Goal: Ask a question

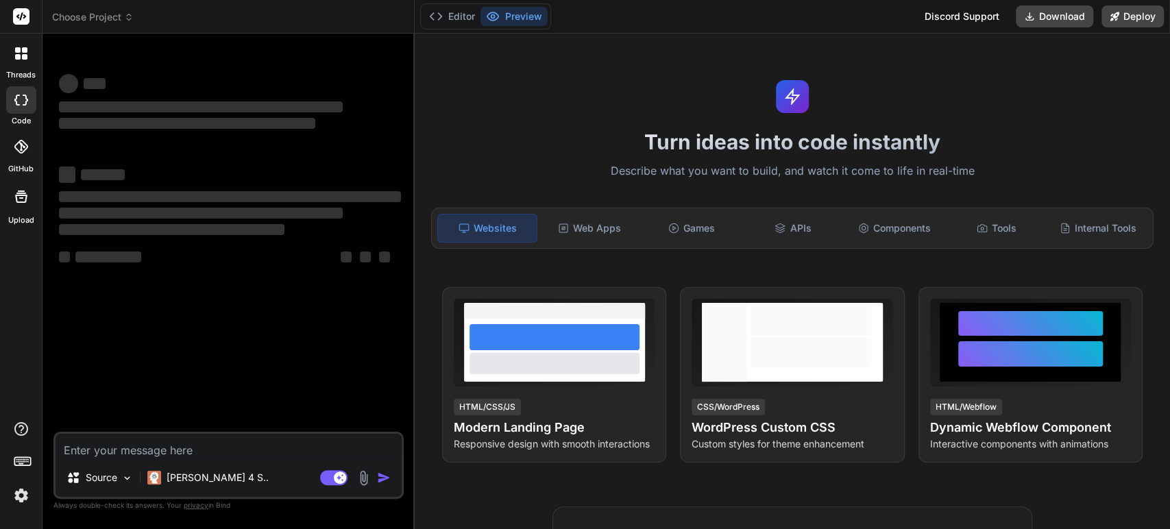
type textarea "x"
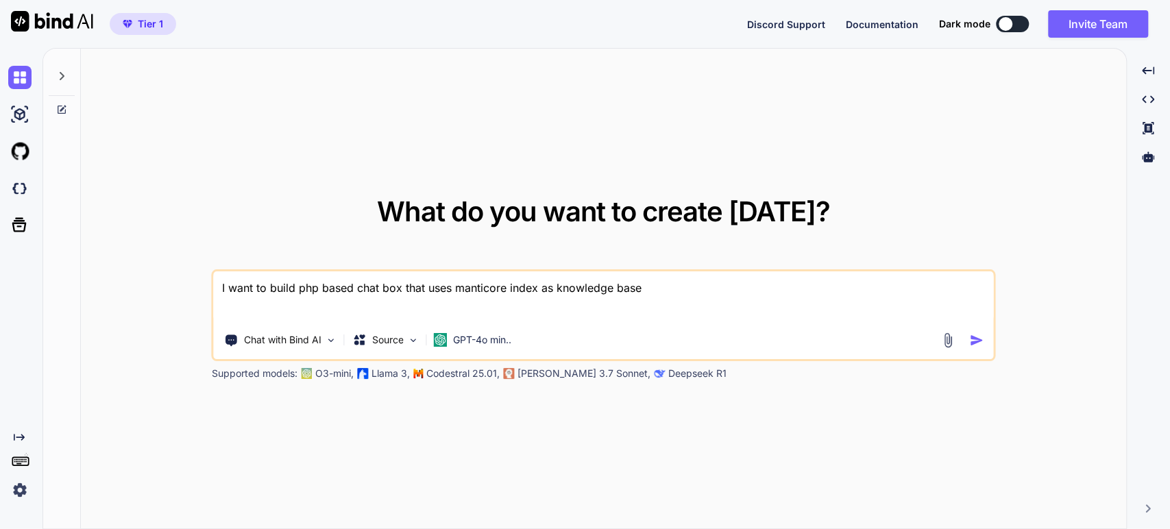
click at [233, 289] on textarea "I want to build php based chat box that uses manticore index as knowledge base" at bounding box center [603, 296] width 779 height 51
type textarea "x"
type textarea "Prompt — “Summary of Setup Process for Low-Resource LLM” Summarize the followin…"
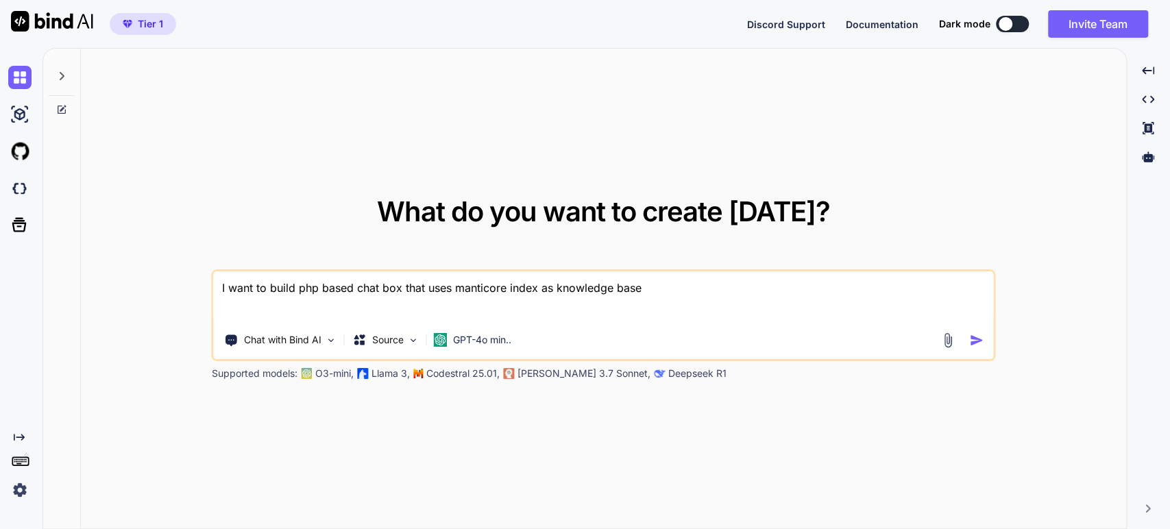
type textarea "x"
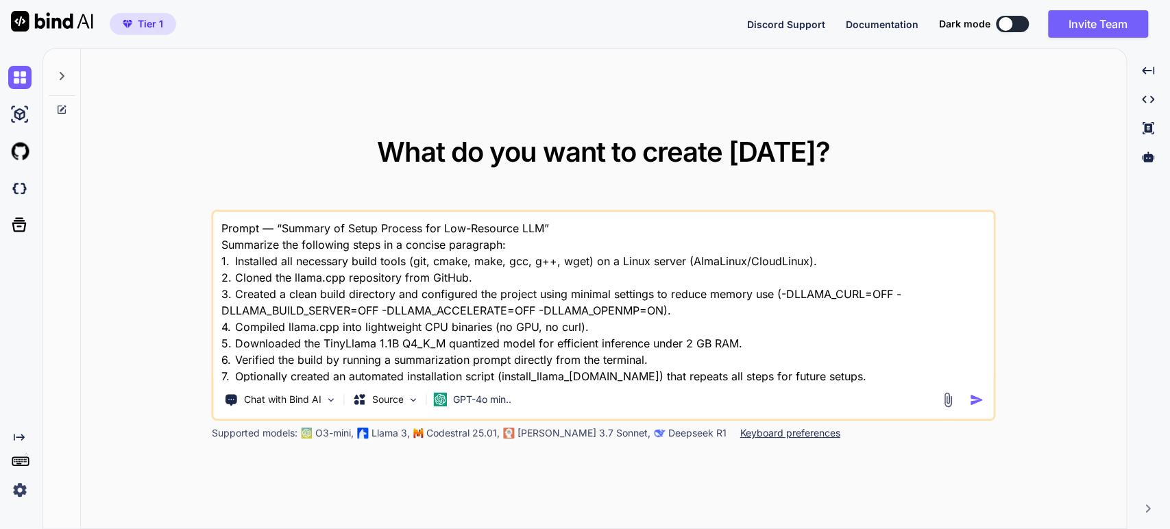
scroll to position [17, 0]
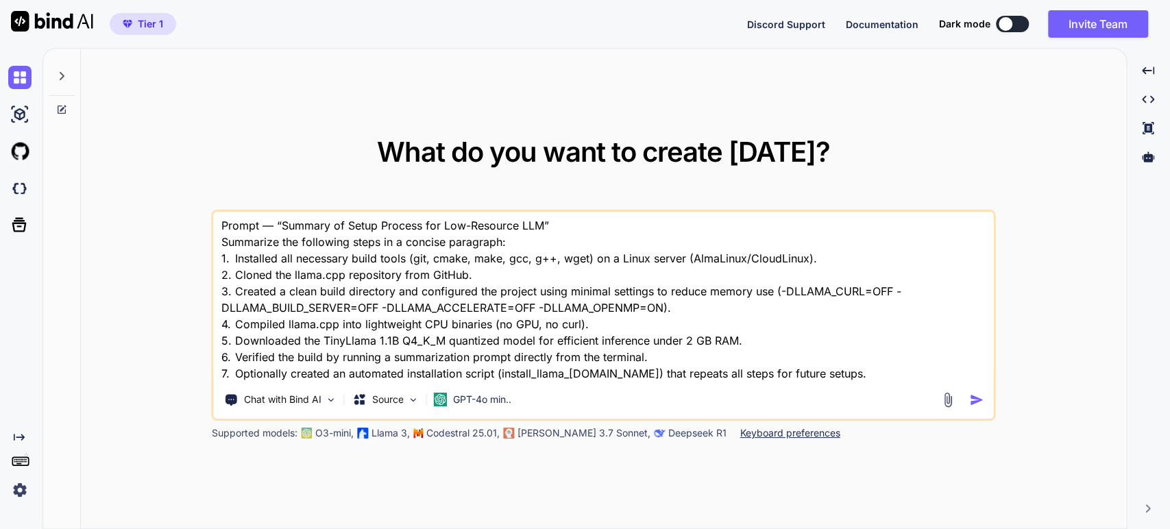
type textarea "Prompt — “Summary of Setup Process for Low-Resource LLM” Summarize the followin…"
type textarea "x"
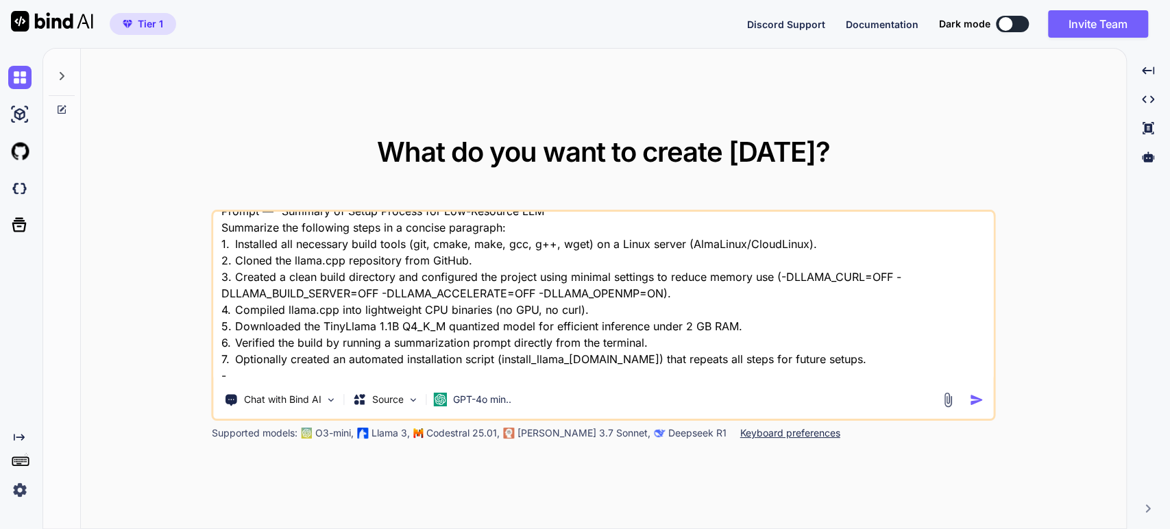
type textarea "Prompt — “Summary of Setup Process for Low-Resource LLM” Summarize the followin…"
type textarea "x"
type textarea "Prompt — “Summary of Setup Process for Low-Resource LLM” Summarize the followin…"
type textarea "x"
type textarea "Prompt — “Summary of Setup Process for Low-Resource LLM” Summarize the followin…"
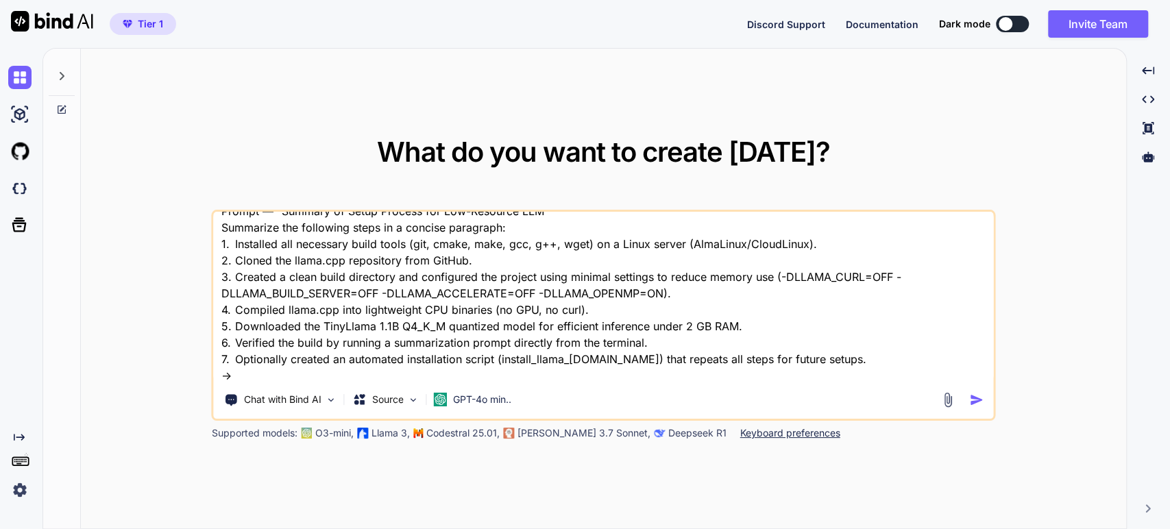
type textarea "x"
type textarea "Prompt — “Summary of Setup Process for Low-Resource LLM” Summarize the followin…"
type textarea "x"
type textarea "Prompt — “Summary of Setup Process for Low-Resource LLM” Summarize the followin…"
type textarea "x"
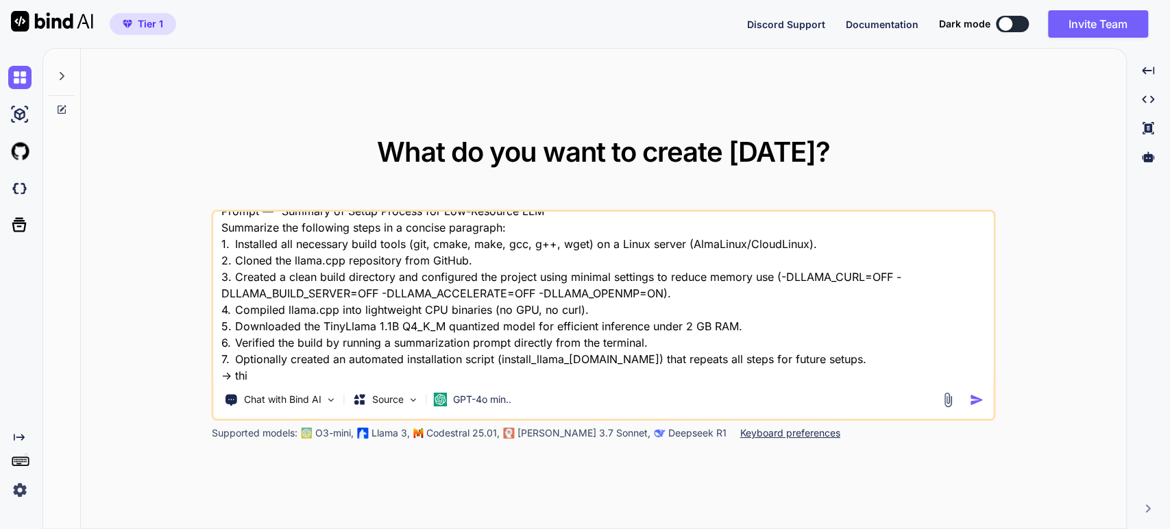
type textarea "Prompt — “Summary of Setup Process for Low-Resource LLM” Summarize the followin…"
type textarea "x"
type textarea "Prompt — “Summary of Setup Process for Low-Resource LLM” Summarize the followin…"
type textarea "x"
type textarea "Prompt — “Summary of Setup Process for Low-Resource LLM” Summarize the followin…"
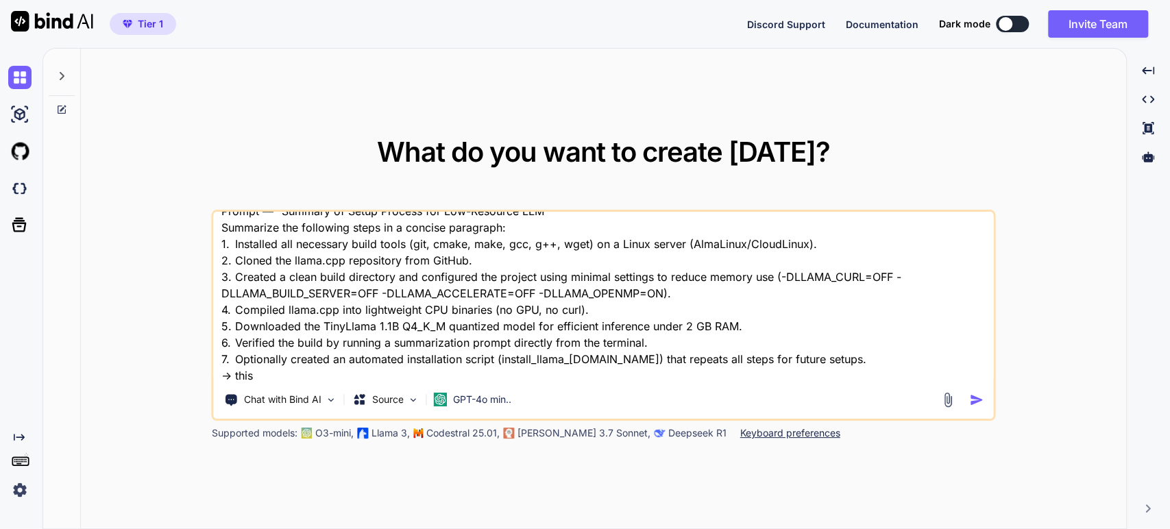
type textarea "x"
type textarea "Prompt — “Summary of Setup Process for Low-Resource LLM” Summarize the followin…"
type textarea "x"
type textarea "Prompt — “Summary of Setup Process for Low-Resource LLM” Summarize the followin…"
type textarea "x"
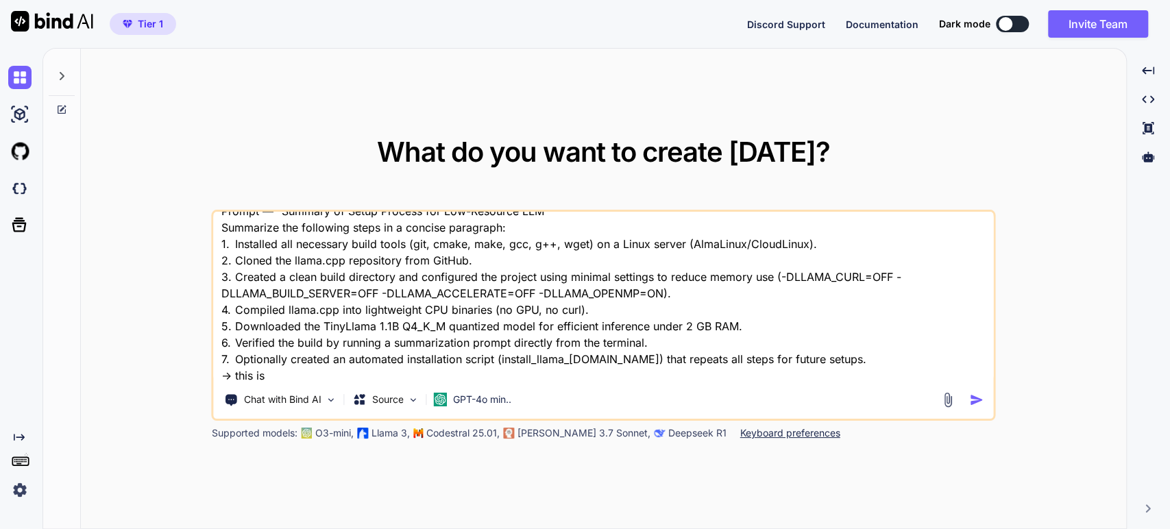
type textarea "Prompt — “Summary of Setup Process for Low-Resource LLM” Summarize the followin…"
type textarea "x"
type textarea "Prompt — “Summary of Setup Process for Low-Resource LLM” Summarize the followin…"
type textarea "x"
type textarea "Prompt — “Summary of Setup Process for Low-Resource LLM” Summarize the followin…"
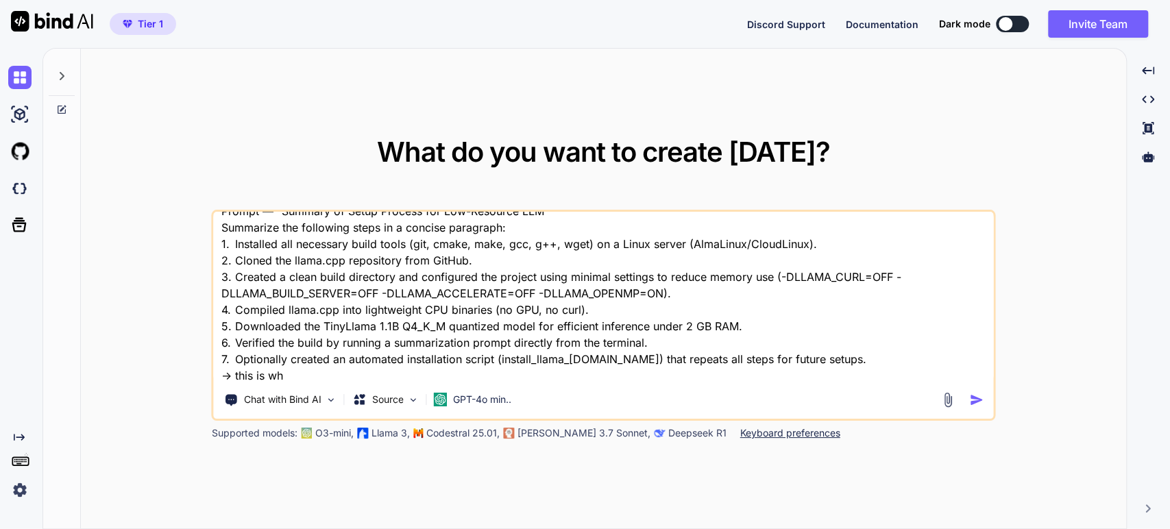
type textarea "x"
type textarea "Prompt — “Summary of Setup Process for Low-Resource LLM” Summarize the followin…"
type textarea "x"
type textarea "Prompt — “Summary of Setup Process for Low-Resource LLM” Summarize the followin…"
type textarea "x"
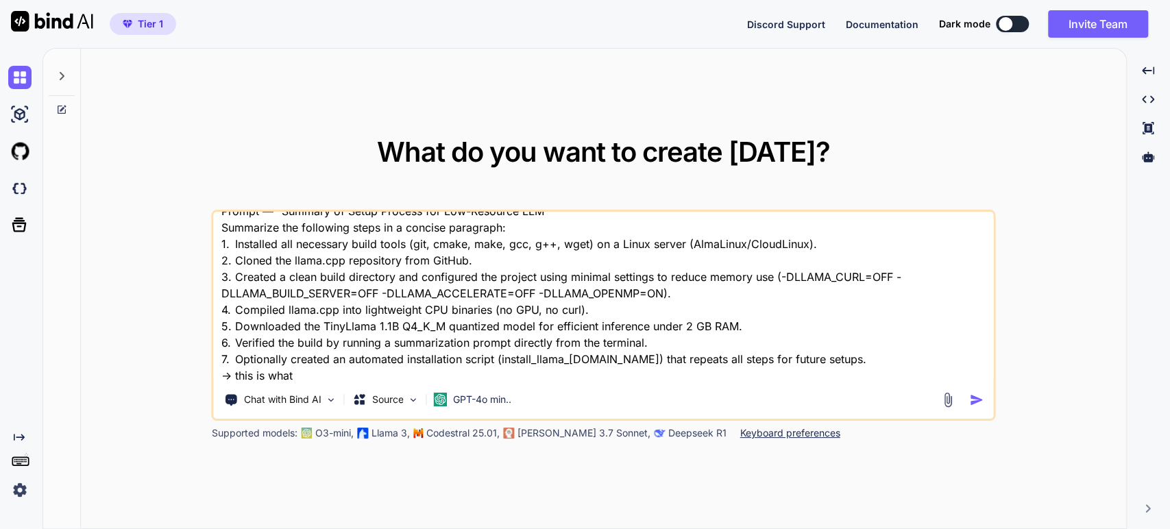
type textarea "Prompt — “Summary of Setup Process for Low-Resource LLM” Summarize the followin…"
type textarea "x"
type textarea "Prompt — “Summary of Setup Process for Low-Resource LLM” Summarize the followin…"
type textarea "x"
type textarea "Prompt — “Summary of Setup Process for Low-Resource LLM” Summarize the followin…"
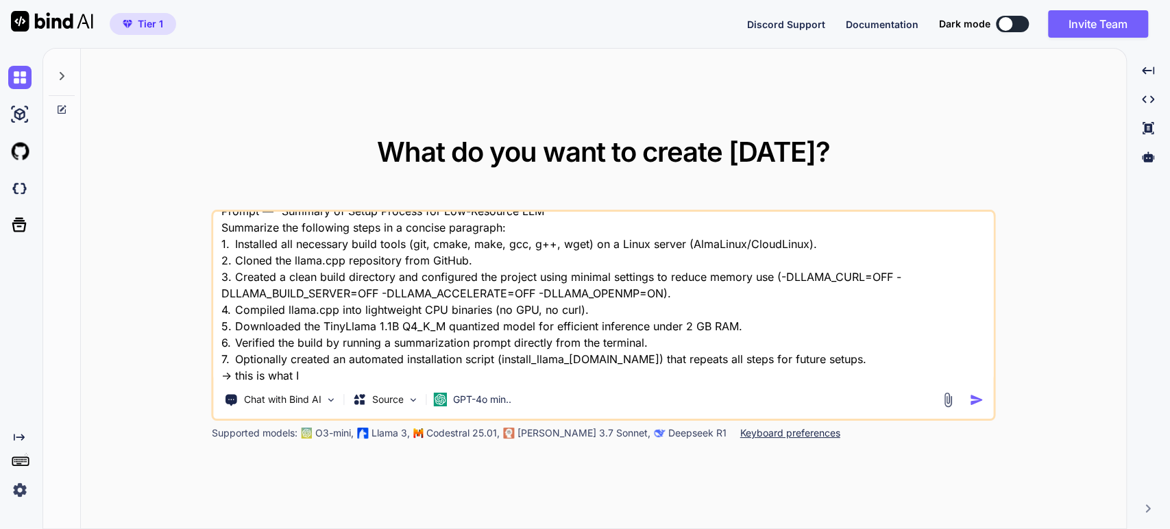
type textarea "x"
type textarea "Prompt — “Summary of Setup Process for Low-Resource LLM” Summarize the followin…"
type textarea "x"
type textarea "Prompt — “Summary of Setup Process for Low-Resource LLM” Summarize the followin…"
type textarea "x"
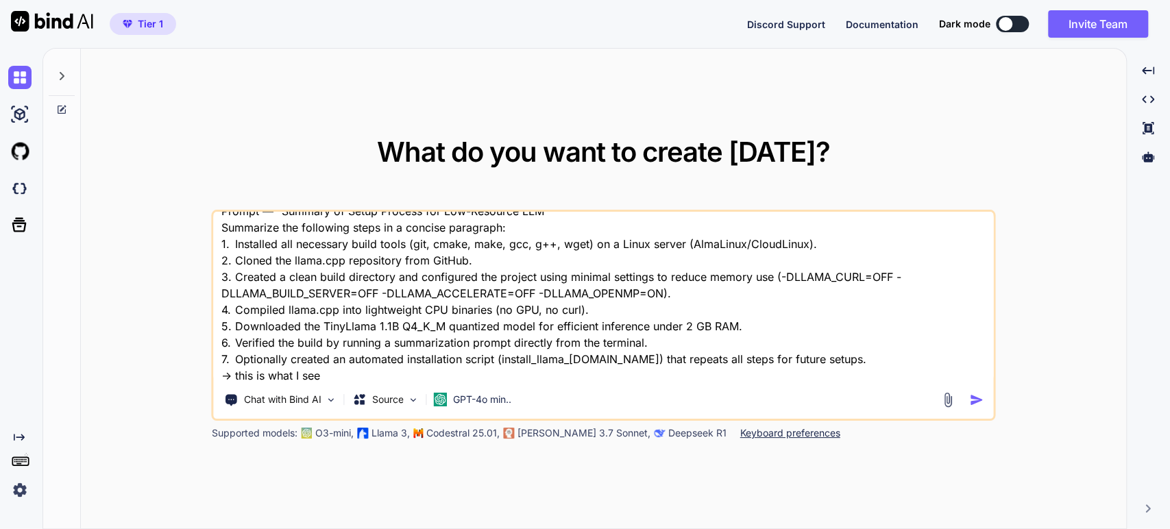
type textarea "Prompt — “Summary of Setup Process for Low-Resource LLM” Summarize the followin…"
type textarea "x"
type textarea "Prompt — “Summary of Setup Process for Low-Resource LLM” Summarize the followin…"
type textarea "x"
paste textarea "[100%] Built target llama-export-[PERSON_NAME] [root@cp build]# ls bin/ [DOMAIN…"
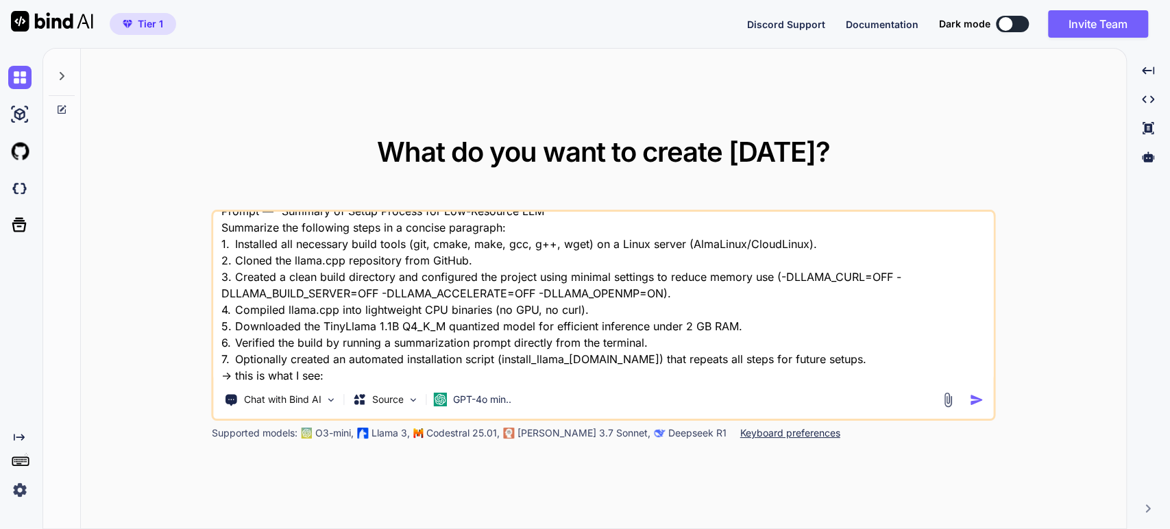
type textarea "Loremi — “Dolorsi am Conse Adipisc eli Sed-Doeiusmo TEM” Incididun utl etdolore…"
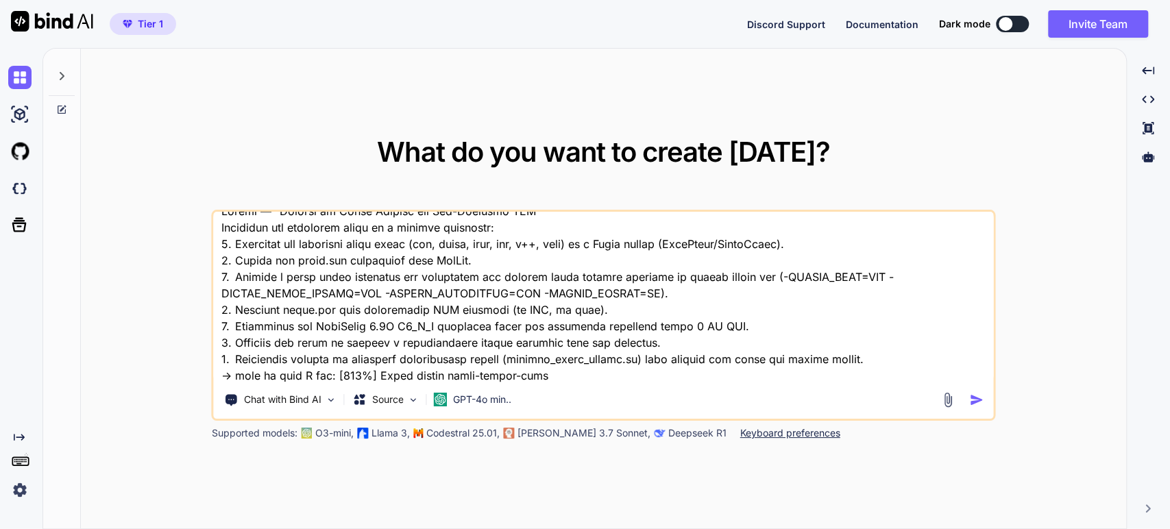
scroll to position [412, 0]
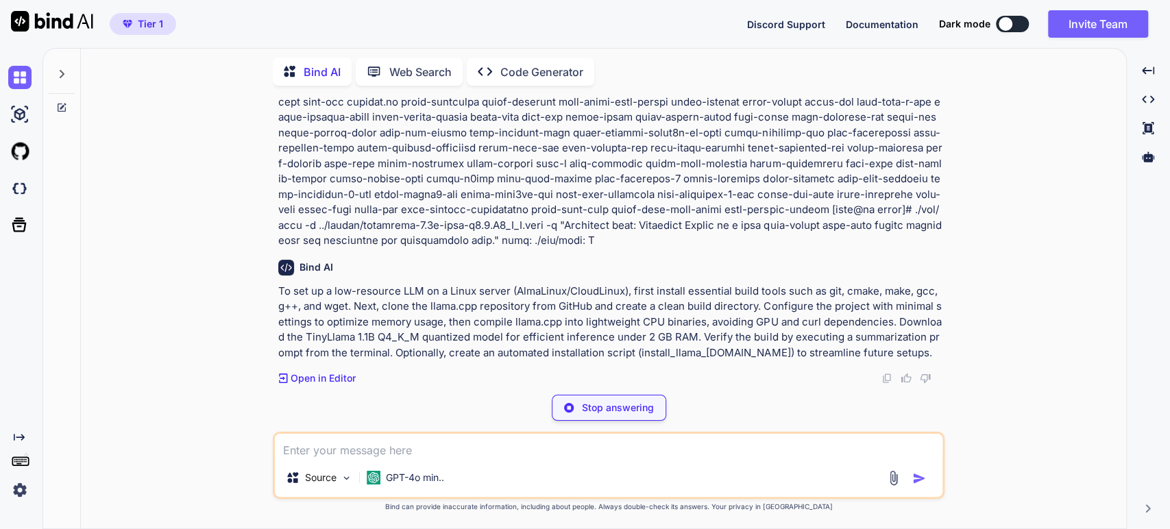
scroll to position [126, 0]
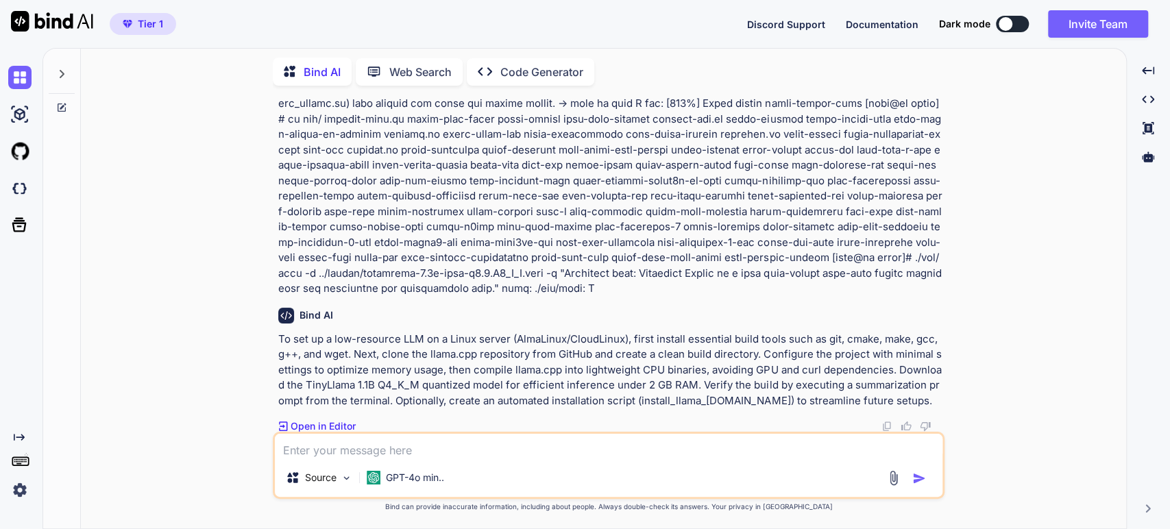
click at [372, 446] on textarea at bounding box center [609, 446] width 668 height 25
paste textarea "[root@cp build]# ./bin/main -m ../models/tinyllama-1.1b-chat-v1.0.Q4_K_M.gguf -…"
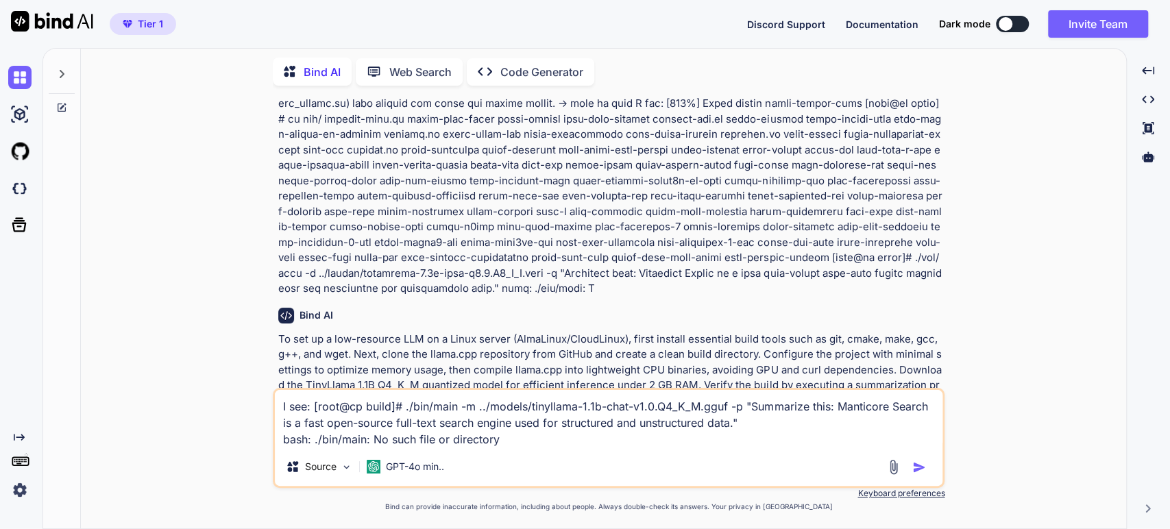
scroll to position [170, 0]
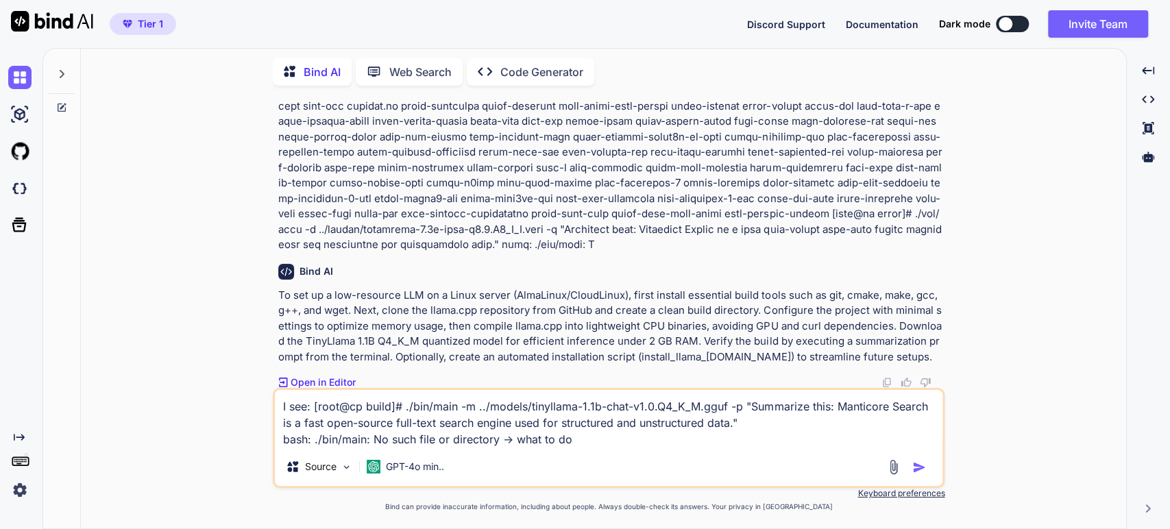
type textarea "I see: [root@cp build]# ./bin/main -m ../models/tinyllama-1.1b-chat-v1.0.Q4_K_M…"
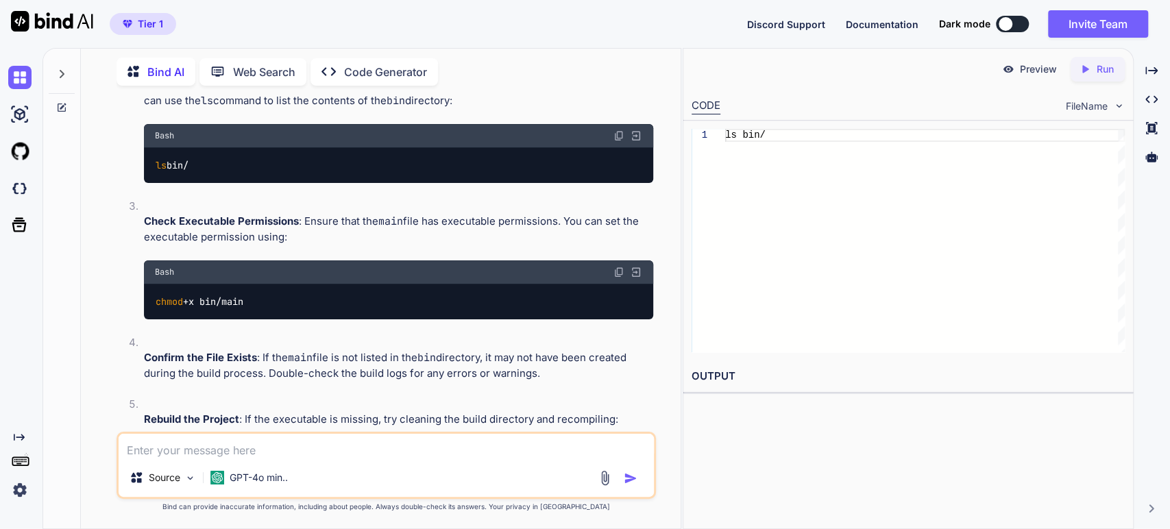
scroll to position [757, 0]
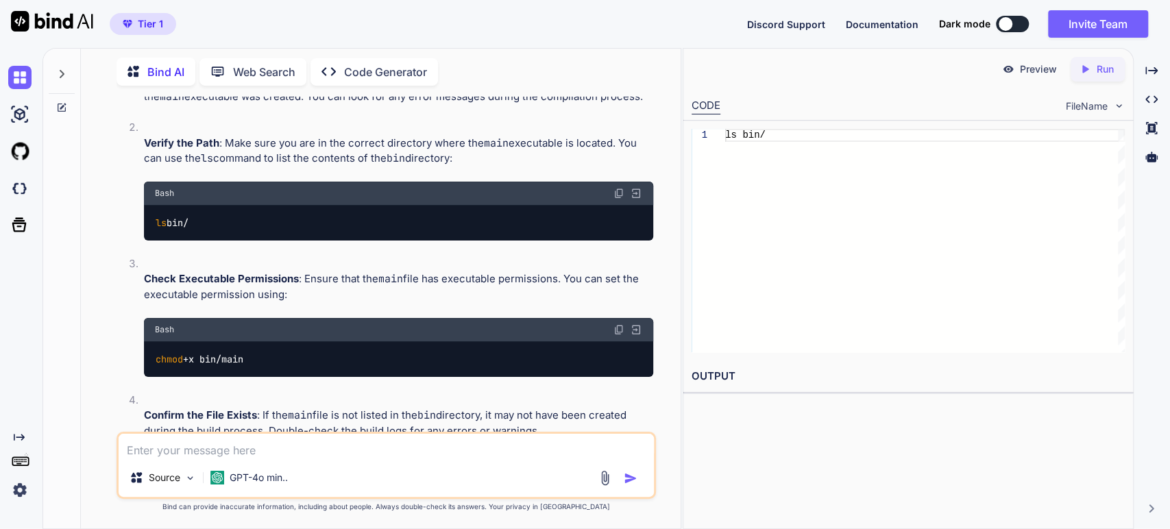
click at [614, 188] on img at bounding box center [618, 193] width 11 height 11
paste textarea "[root@cp build]# ls bin/ [DOMAIN_NAME] llama-gguf-split llama-simple test-json-…"
type textarea "[root@cp build]# ls bin/ [DOMAIN_NAME] llama-gguf-split llama-simple test-json-…"
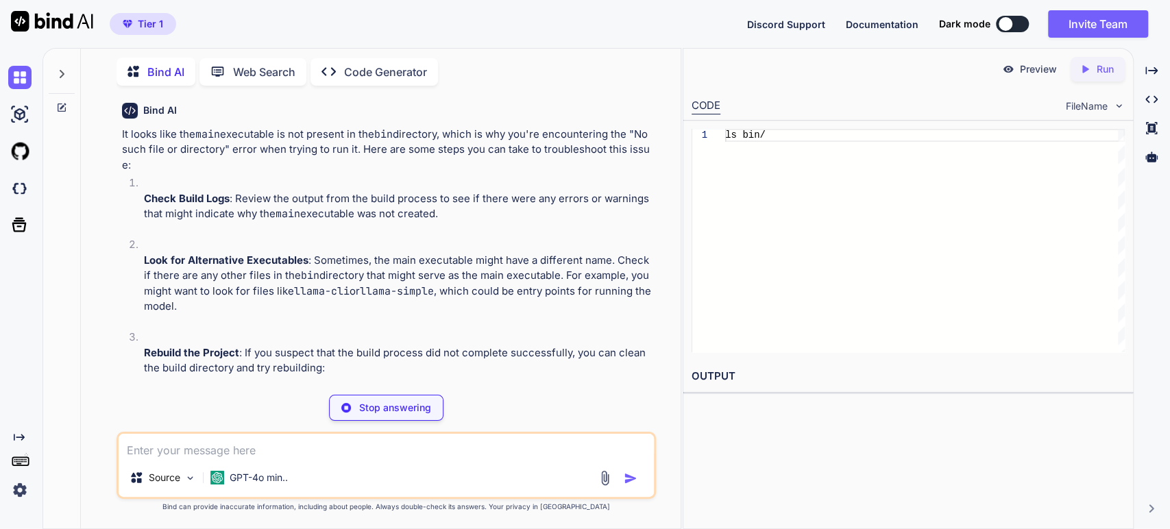
scroll to position [1904, 0]
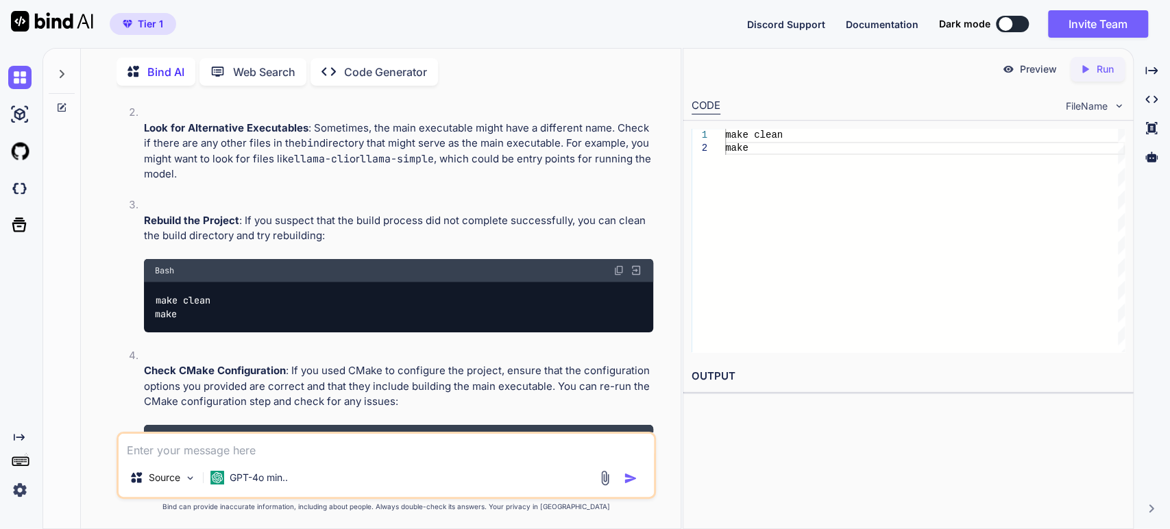
click at [617, 265] on img at bounding box center [618, 270] width 11 height 11
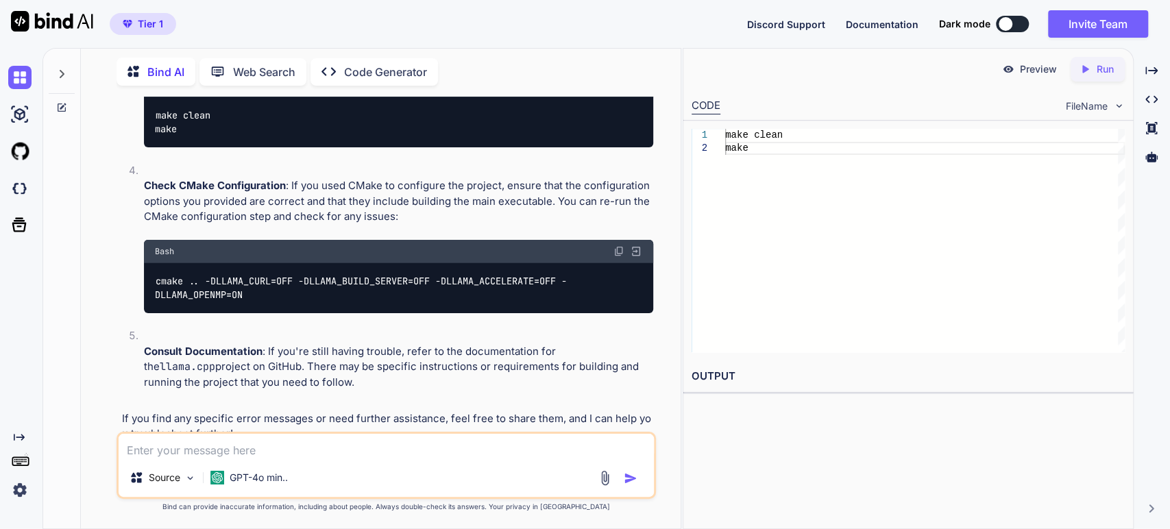
scroll to position [2013, 0]
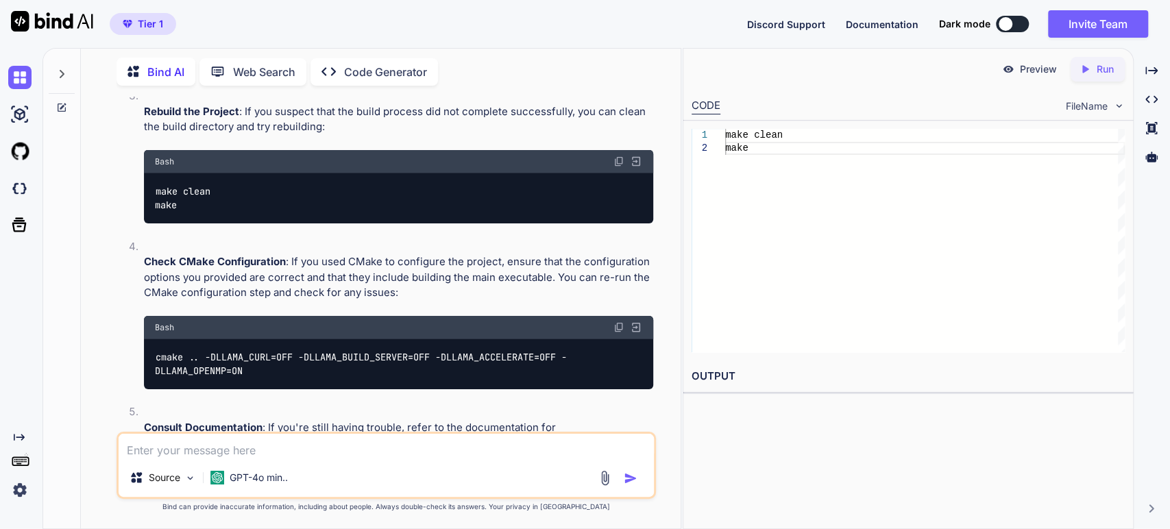
click at [624, 322] on img at bounding box center [618, 327] width 11 height 11
paste textarea "[root@cp build]# cmake .. -DLLAMA_CURL=OFF -DLLAMA_BUILD_SERVER=OFF -DLLAMA_ACC…"
type textarea "[root@cp build]# cmake .. -DLLAMA_CURL=OFF -DLLAMA_BUILD_SERVER=OFF -DLLAMA_ACC…"
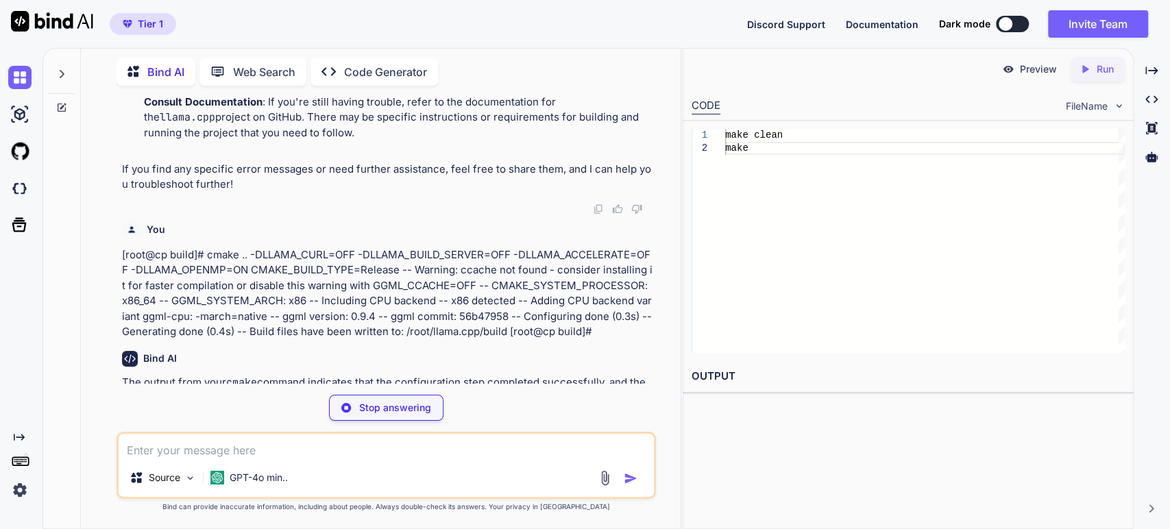
scroll to position [2352, 0]
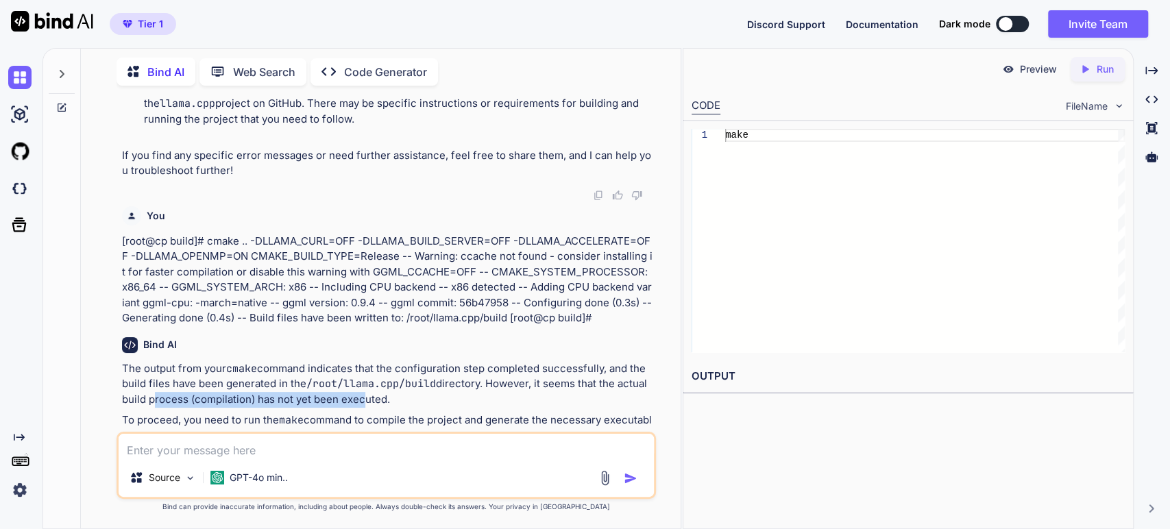
drag, startPoint x: 151, startPoint y: 366, endPoint x: 356, endPoint y: 370, distance: 205.7
click at [356, 370] on p "The output from your cmake command indicates that the configuration step comple…" at bounding box center [388, 384] width 532 height 47
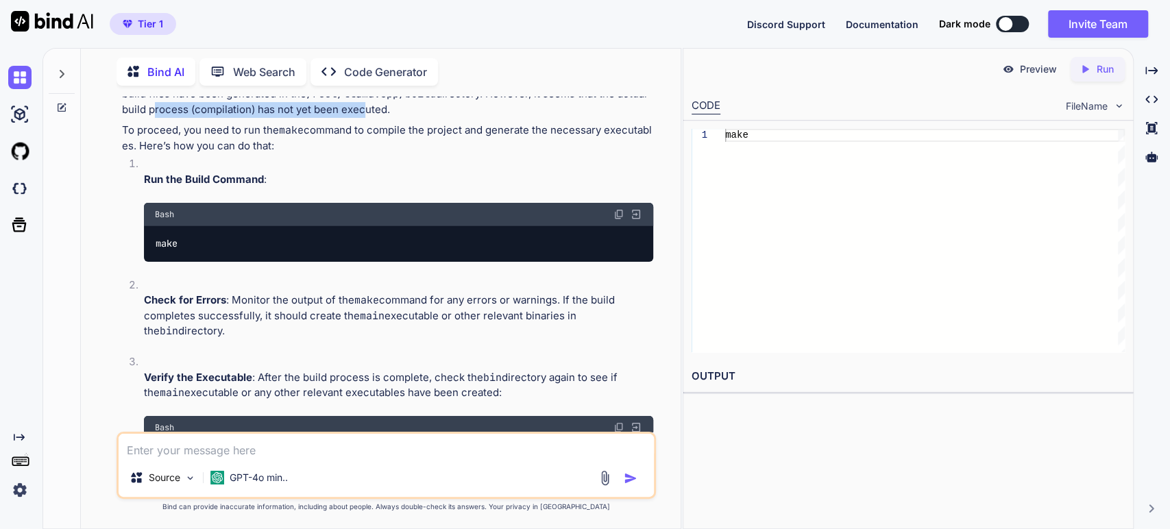
scroll to position [2733, 0]
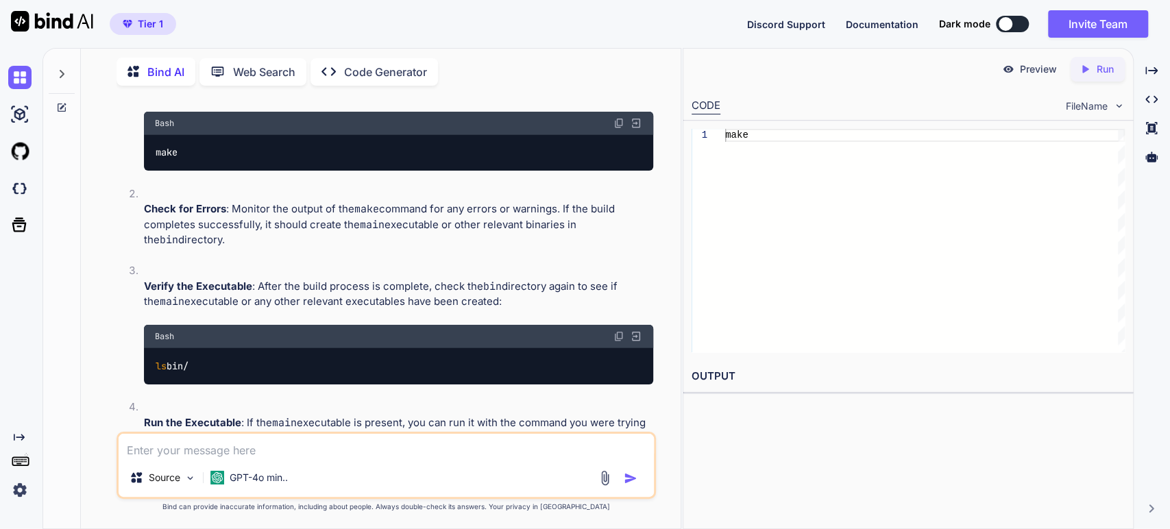
click at [165, 360] on span "ls" at bounding box center [161, 366] width 11 height 12
click at [617, 331] on img at bounding box center [618, 336] width 11 height 11
paste textarea "[root@cp build]# ls bin/ [DOMAIN_NAME] llama-gguf-split llama-simple test-json-…"
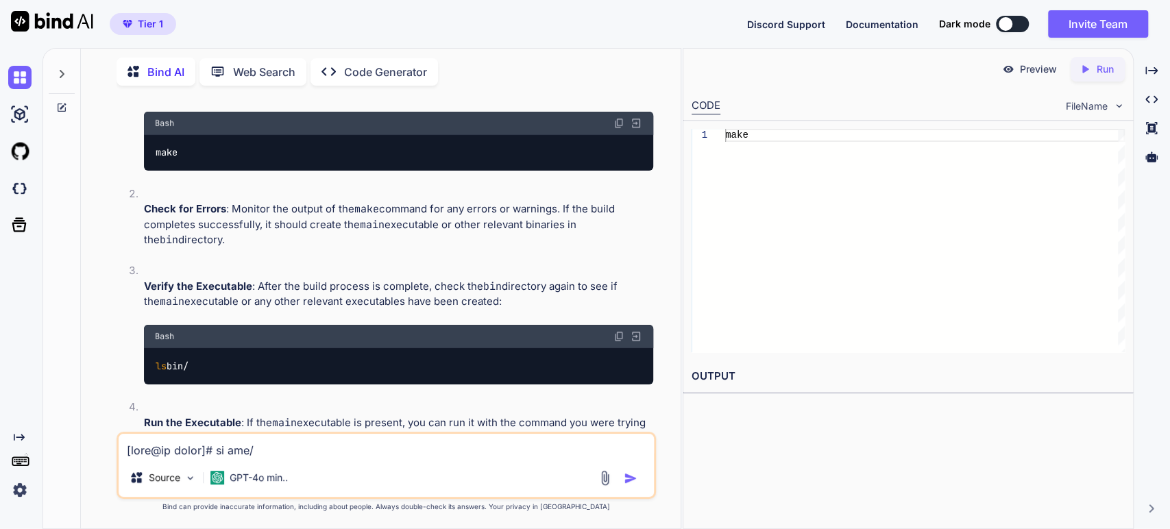
scroll to position [198, 0]
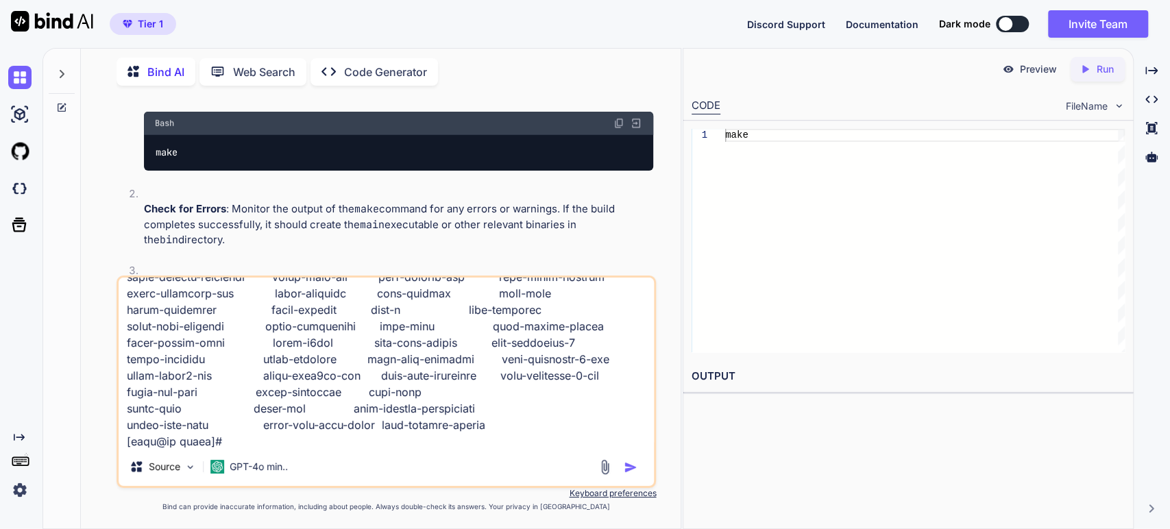
click at [624, 463] on img "button" at bounding box center [631, 468] width 14 height 14
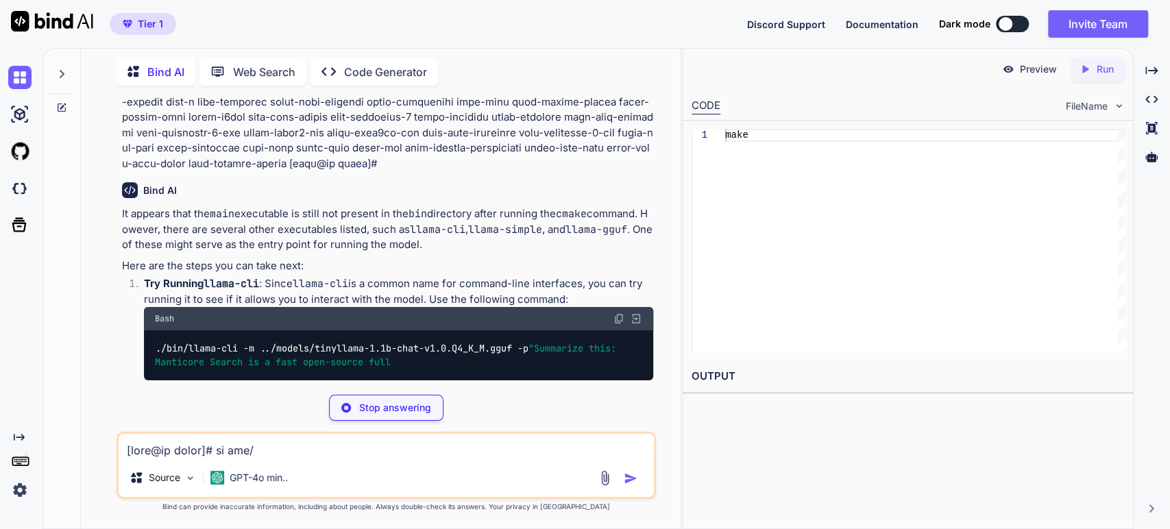
scroll to position [3422, 0]
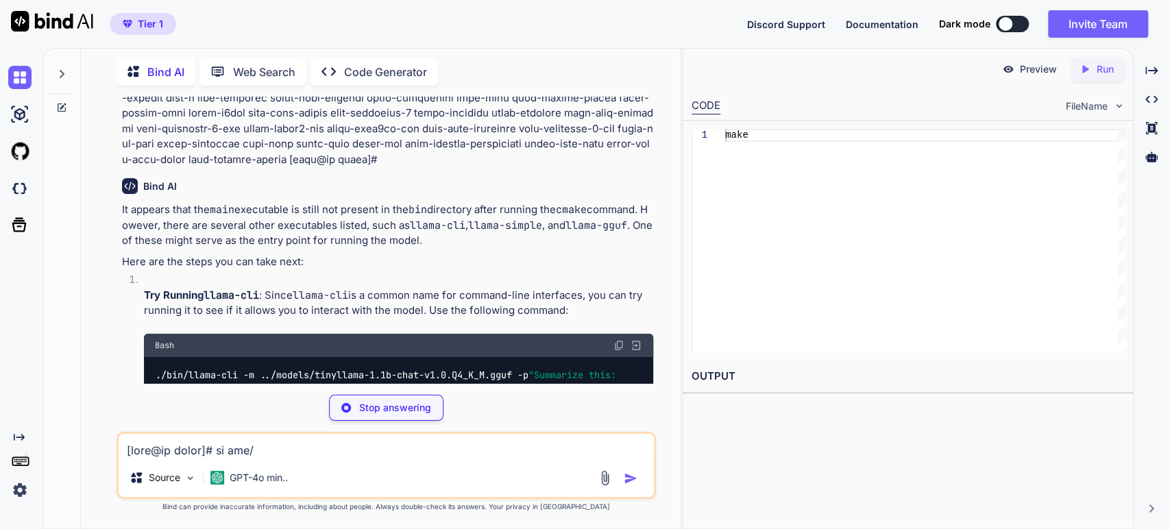
click at [617, 340] on img at bounding box center [618, 345] width 11 height 11
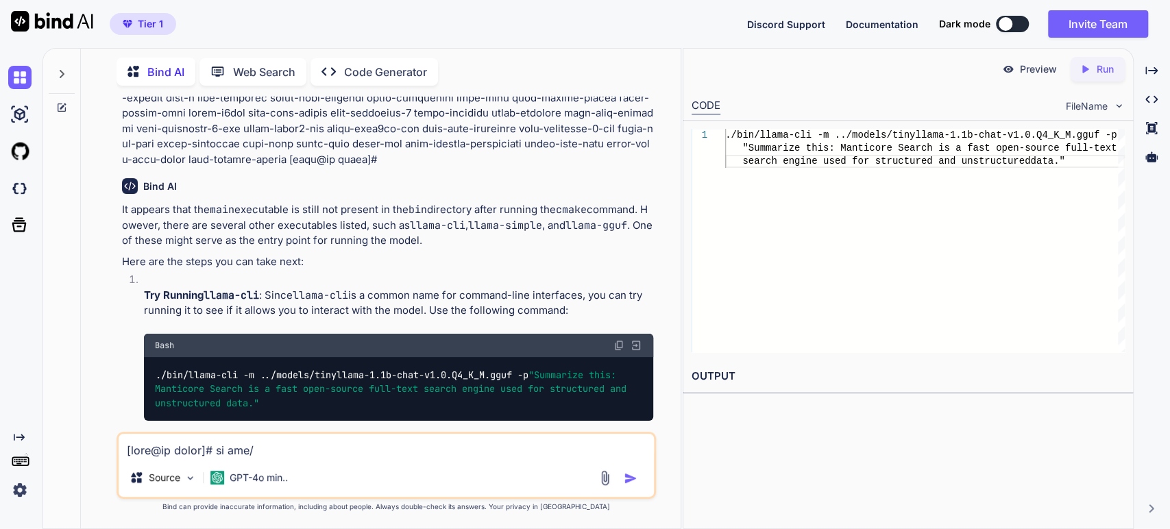
paste textarea "./bin/llama-cli -m ../models/tinyllama-1.1b-chat-v1.0.Q4_K_M.gguf -p "Summarize…"
type textarea "[root@cp build]# ./bin/llama-cli -m ../models/tinyllama-1.1b-chat-v1.0.Q4_K_M.g…"
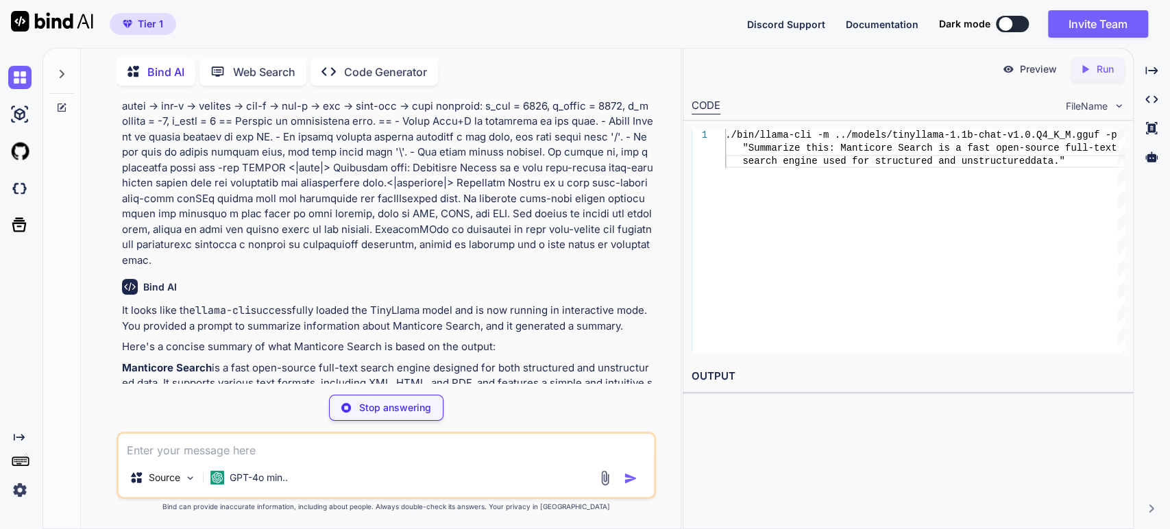
scroll to position [5135, 0]
